Goal: Entertainment & Leisure: Consume media (video, audio)

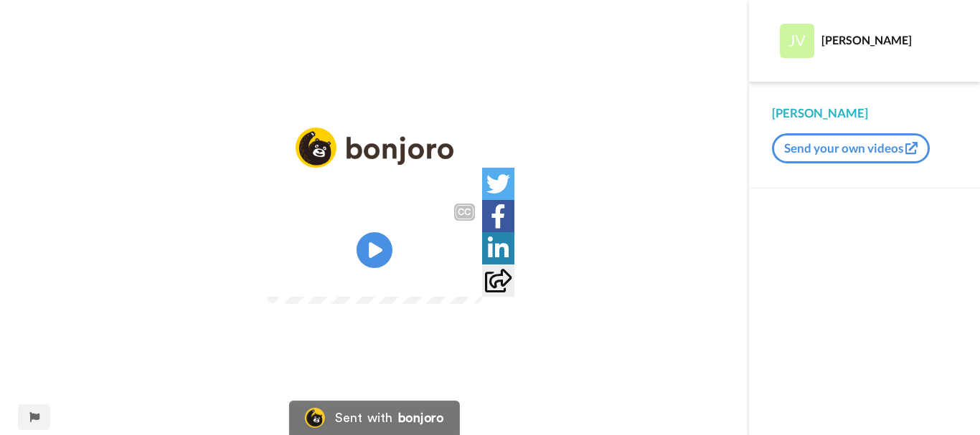
click at [375, 251] on icon "Play/Pause" at bounding box center [374, 250] width 36 height 65
click at [369, 257] on icon "Play/Pause" at bounding box center [375, 251] width 38 height 68
click at [359, 304] on video at bounding box center [374, 250] width 215 height 108
click at [395, 241] on video at bounding box center [374, 250] width 215 height 108
drag, startPoint x: 168, startPoint y: 370, endPoint x: 102, endPoint y: 367, distance: 66.0
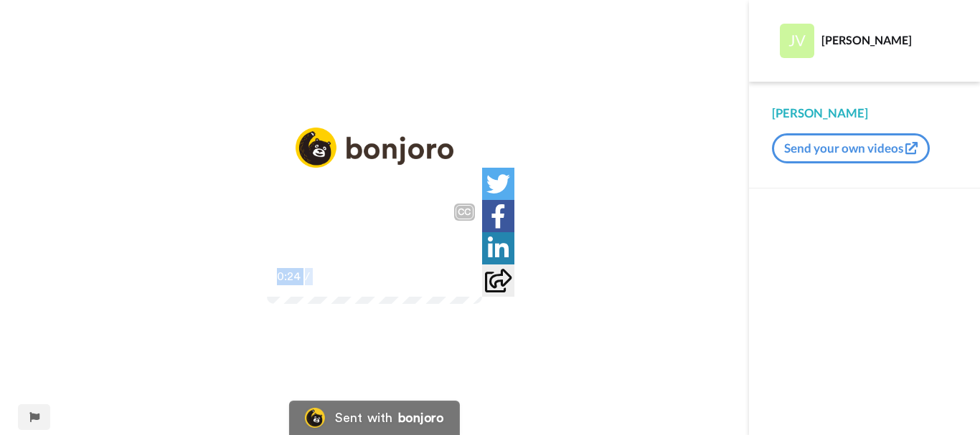
click at [102, 326] on div "CC Play/Pause It's called the default view for a reason and it just changes. 0:…" at bounding box center [374, 227] width 749 height 199
click at [348, 267] on div "It's called the default view for a reason and it just changes." at bounding box center [374, 249] width 215 height 34
click at [458, 403] on div "Sent with bonjoro" at bounding box center [374, 418] width 171 height 34
click at [377, 253] on icon "Play/Pause" at bounding box center [375, 251] width 38 height 68
click at [702, 293] on div "CC Play/Pause And log in for the first time and go to the quote board, it chang…" at bounding box center [374, 227] width 749 height 199
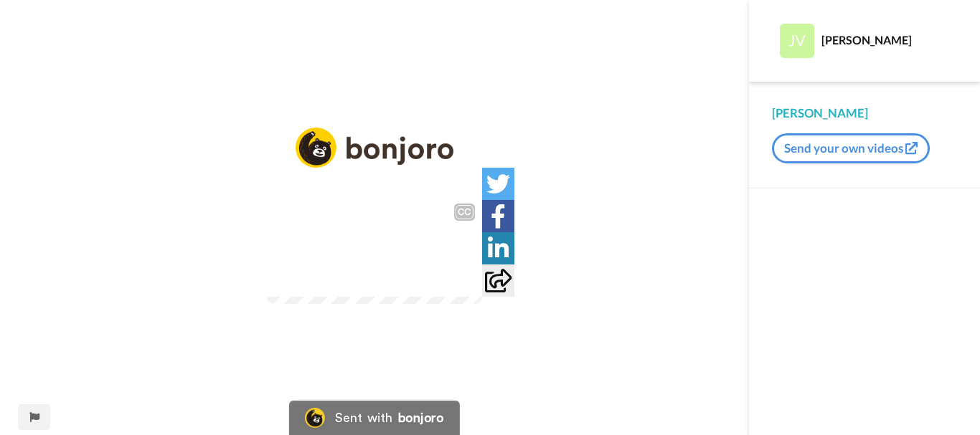
click at [452, 245] on video at bounding box center [374, 250] width 215 height 108
click at [370, 259] on icon at bounding box center [375, 251] width 38 height 38
click at [385, 231] on icon "Play/Pause" at bounding box center [375, 251] width 38 height 68
click at [369, 261] on icon at bounding box center [375, 251] width 38 height 38
